Goal: Transaction & Acquisition: Book appointment/travel/reservation

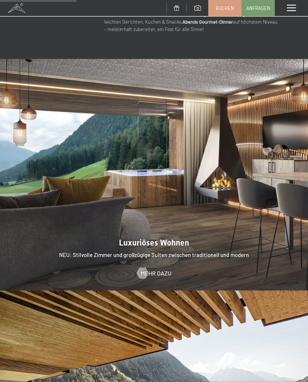
scroll to position [479, 0]
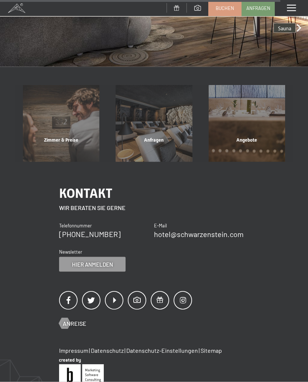
scroll to position [1576, 0]
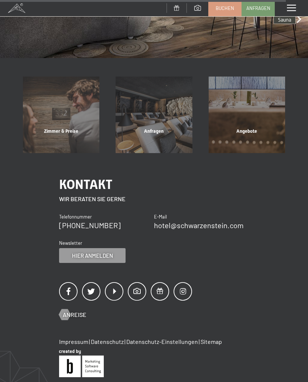
click at [83, 128] on div "Zimmer & Preise" at bounding box center [61, 140] width 93 height 25
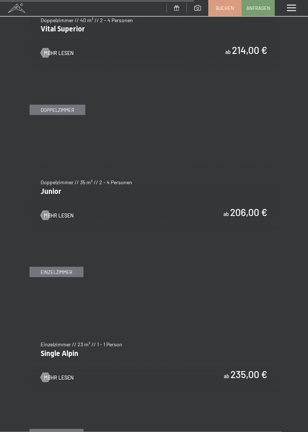
scroll to position [1768, 0]
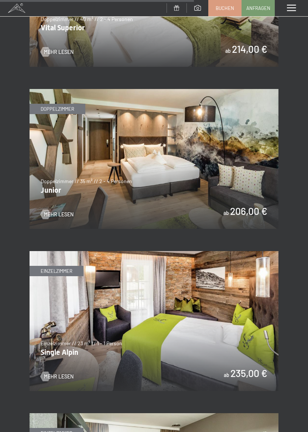
click at [66, 211] on span "Mehr Lesen" at bounding box center [59, 214] width 30 height 7
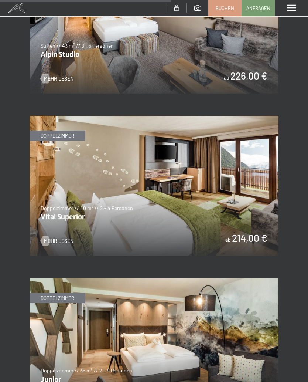
scroll to position [1578, 0]
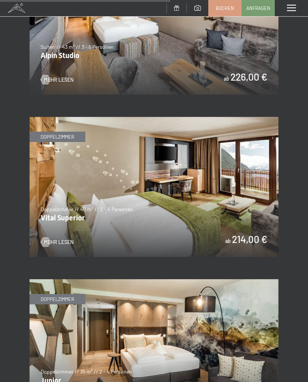
click at [69, 238] on span "Mehr Lesen" at bounding box center [59, 241] width 30 height 7
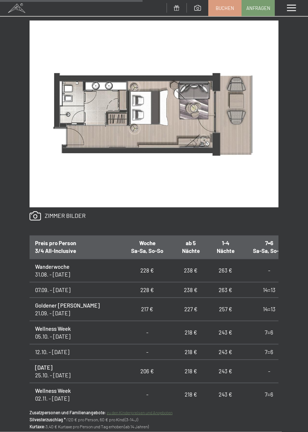
scroll to position [382, 0]
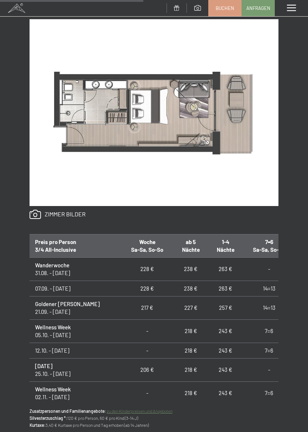
click at [77, 212] on link at bounding box center [58, 215] width 56 height 10
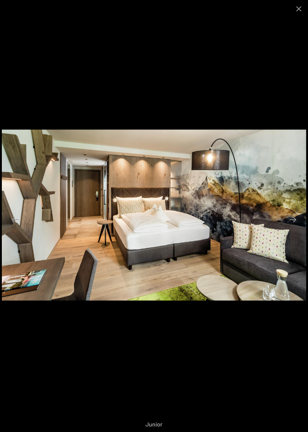
click at [291, 224] on button "Next slide" at bounding box center [293, 219] width 16 height 14
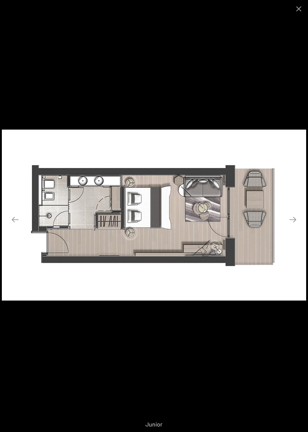
click at [289, 216] on button "Next slide" at bounding box center [293, 219] width 16 height 14
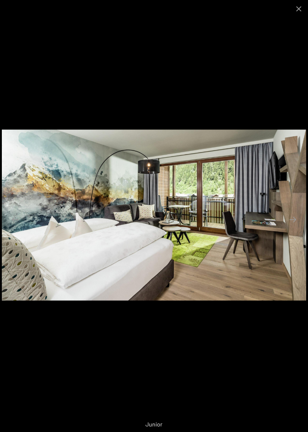
click at [295, 220] on button "Next slide" at bounding box center [293, 219] width 16 height 14
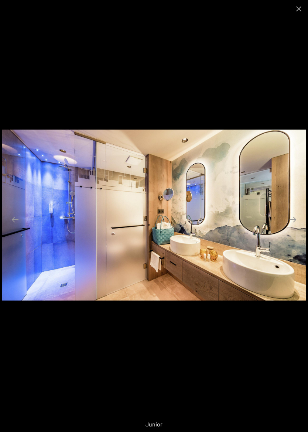
click at [299, 224] on button "Next slide" at bounding box center [293, 219] width 16 height 14
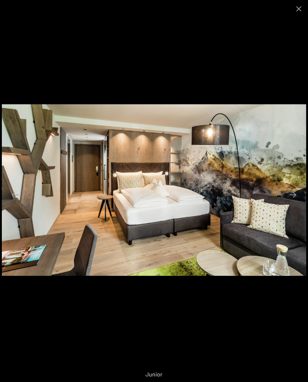
scroll to position [0, 0]
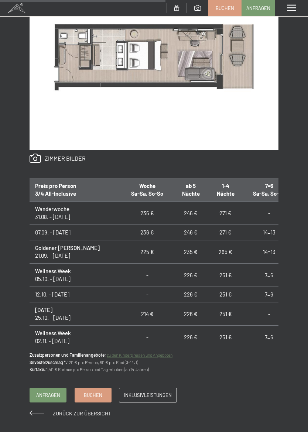
click at [214, 188] on th "1-4 Nächte" at bounding box center [225, 189] width 35 height 23
click at [208, 211] on td "271 €" at bounding box center [225, 213] width 35 height 23
click at [214, 183] on th "1-4 Nächte" at bounding box center [225, 189] width 35 height 23
click at [37, 381] on span at bounding box center [37, 413] width 14 height 5
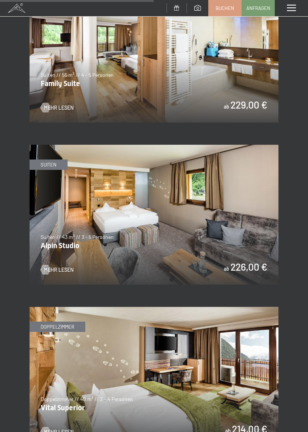
scroll to position [1375, 0]
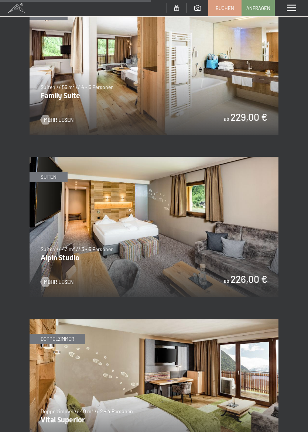
click at [75, 259] on img at bounding box center [154, 227] width 249 height 140
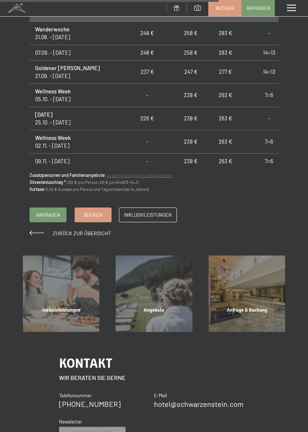
scroll to position [642, 0]
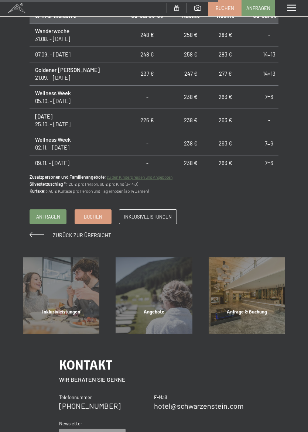
click at [150, 309] on div "Angebote" at bounding box center [154, 321] width 93 height 25
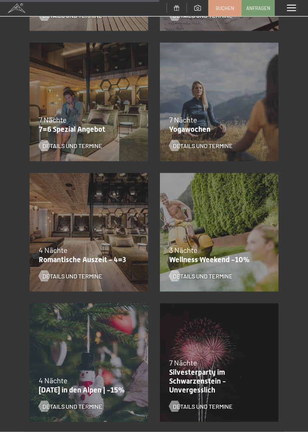
scroll to position [503, 0]
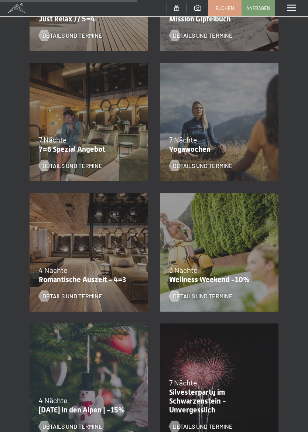
click at [116, 257] on div "09.11.–05.12.2025 08.12.–19.12.2025 11.01.–23.01.2026 08.03.–27.03.2026 29.03.–…" at bounding box center [89, 252] width 130 height 130
click at [87, 299] on span "Details und Termine" at bounding box center [72, 296] width 60 height 8
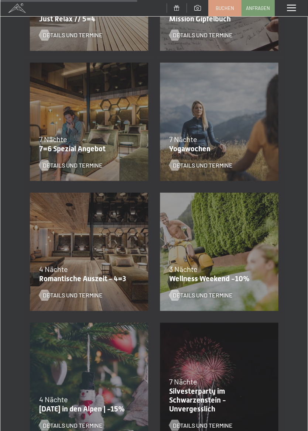
scroll to position [0, 0]
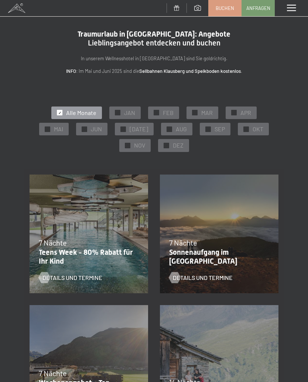
click at [200, 132] on div "✓ SEP" at bounding box center [215, 129] width 31 height 13
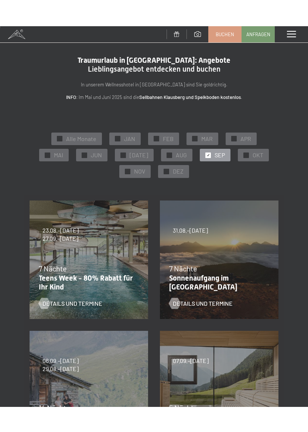
scroll to position [1, 0]
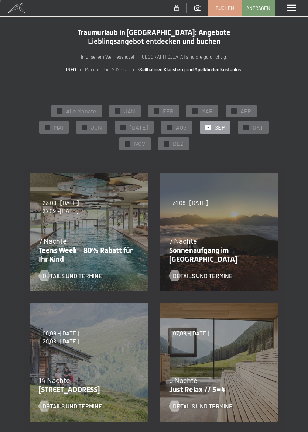
click at [297, 3] on div "Menü" at bounding box center [291, 8] width 33 height 16
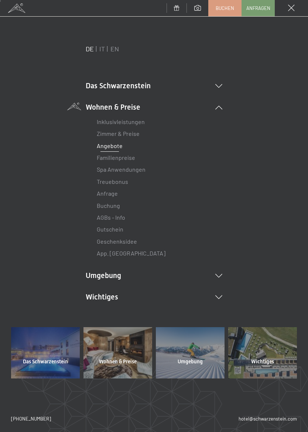
click at [128, 123] on link "Inklusivleistungen" at bounding box center [121, 121] width 48 height 7
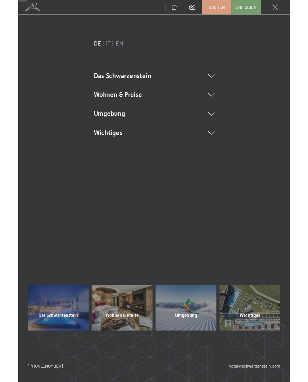
scroll to position [0, 0]
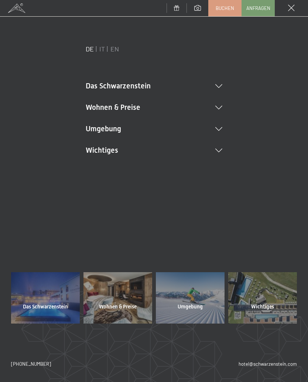
click at [38, 299] on div at bounding box center [45, 297] width 69 height 51
click at [261, 301] on div at bounding box center [262, 297] width 69 height 51
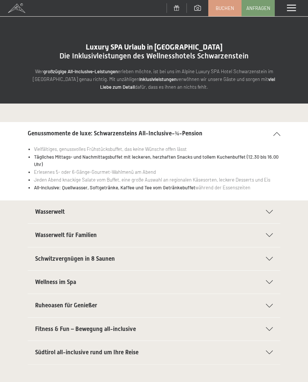
click at [66, 216] on div "Wasserwelt" at bounding box center [154, 211] width 238 height 23
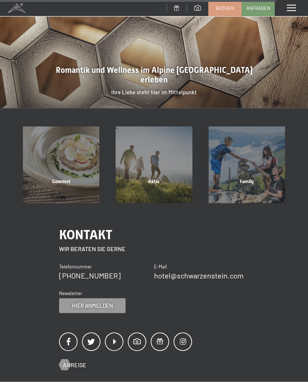
scroll to position [1662, 0]
